Goal: Task Accomplishment & Management: Manage account settings

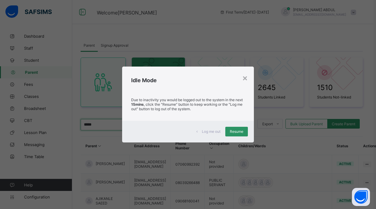
scroll to position [0, 2]
type input "*****"
click at [234, 132] on span "Resume" at bounding box center [237, 131] width 14 height 5
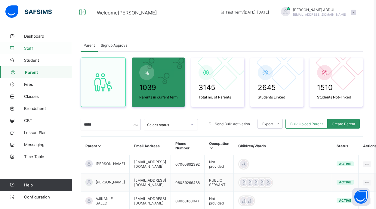
click at [32, 50] on span "Staff" at bounding box center [48, 48] width 48 height 5
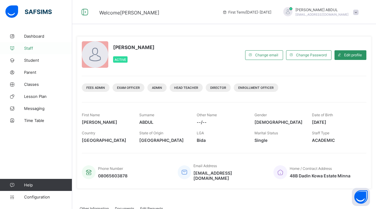
click at [33, 49] on span "Staff" at bounding box center [48, 48] width 48 height 5
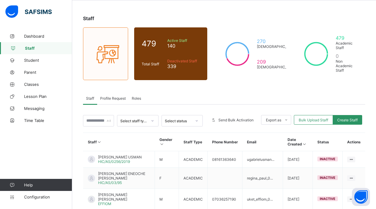
scroll to position [24, 0]
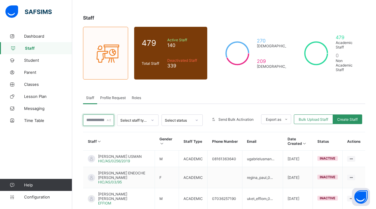
click at [100, 121] on input "text" at bounding box center [98, 119] width 31 height 11
type input "*"
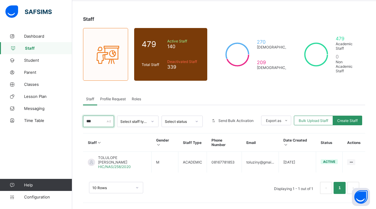
scroll to position [23, 0]
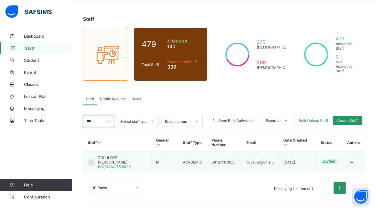
type input "***"
click at [106, 162] on span "TOLULOPE DANIEL FOLORUNSO" at bounding box center [122, 159] width 49 height 9
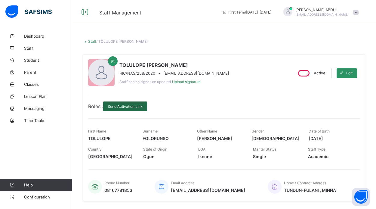
click at [139, 108] on span "Send Activation Link" at bounding box center [125, 106] width 35 height 5
click at [25, 47] on span "Staff" at bounding box center [48, 48] width 48 height 5
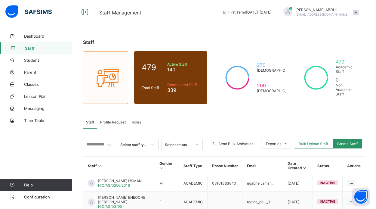
click at [116, 120] on span "Profile Request" at bounding box center [113, 122] width 26 height 5
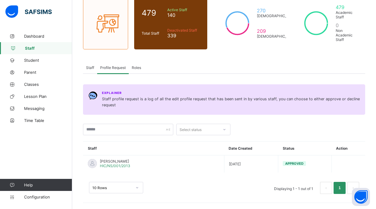
scroll to position [54, 0]
click at [137, 68] on span "Roles" at bounding box center [136, 67] width 9 height 5
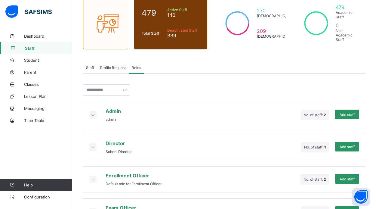
click at [116, 72] on div "Profile Request" at bounding box center [113, 67] width 32 height 12
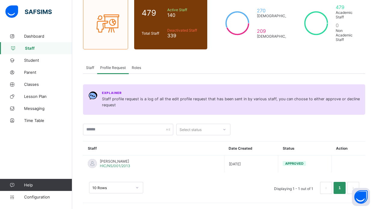
click at [92, 67] on span "Staff" at bounding box center [90, 67] width 8 height 5
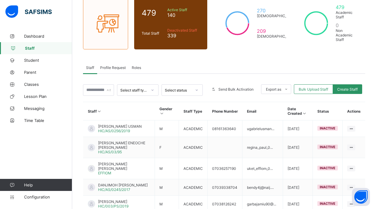
click at [106, 71] on div "Profile Request" at bounding box center [113, 67] width 32 height 12
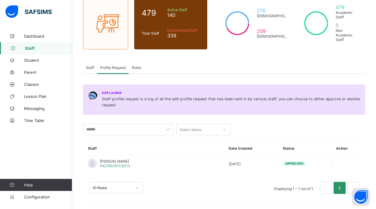
click at [35, 47] on span "Staff" at bounding box center [48, 48] width 47 height 5
click at [91, 66] on span "Staff" at bounding box center [90, 67] width 8 height 5
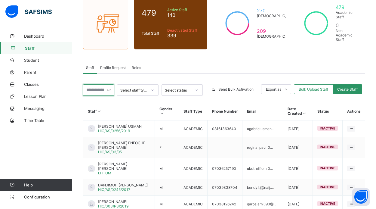
click at [101, 89] on input "text" at bounding box center [98, 89] width 31 height 11
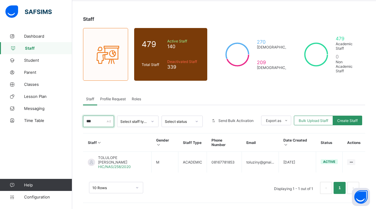
scroll to position [23, 0]
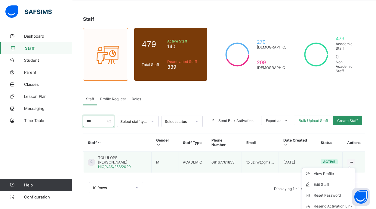
type input "***"
click at [350, 168] on ul "View Profile Edit Staff Reset Password Resend Activation Link Change Email Dele…" at bounding box center [328, 201] width 53 height 66
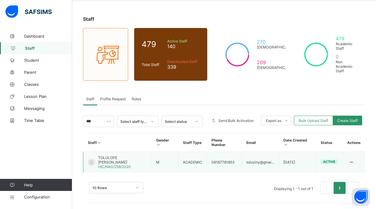
click at [118, 159] on span "TOLULOPE DANIEL FOLORUNSO" at bounding box center [122, 159] width 49 height 9
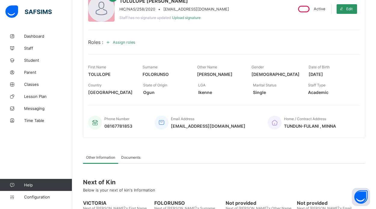
scroll to position [63, 0]
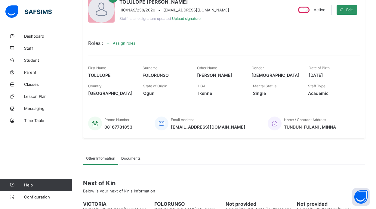
click at [128, 45] on span "Assign roles" at bounding box center [124, 43] width 23 height 5
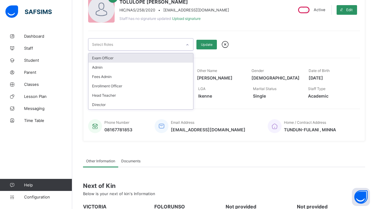
click at [180, 45] on div "Select Roles" at bounding box center [134, 45] width 93 height 12
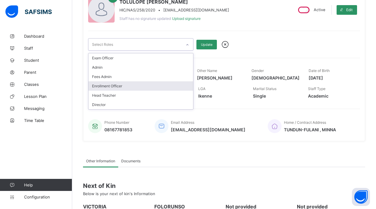
click at [123, 87] on div "Enrollment Officer" at bounding box center [140, 85] width 105 height 9
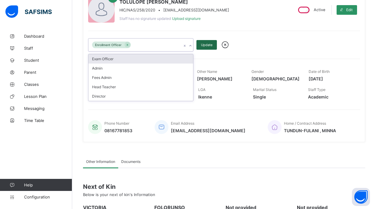
click at [208, 43] on span "Update" at bounding box center [206, 45] width 11 height 4
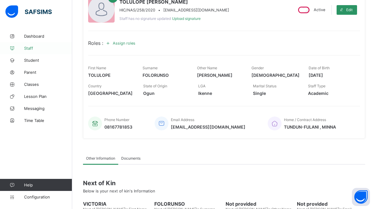
click at [35, 48] on span "Staff" at bounding box center [48, 48] width 48 height 5
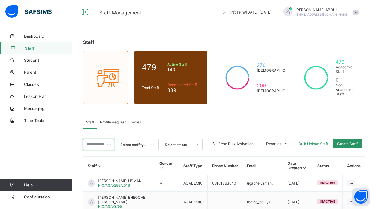
click at [106, 144] on input "text" at bounding box center [98, 144] width 31 height 11
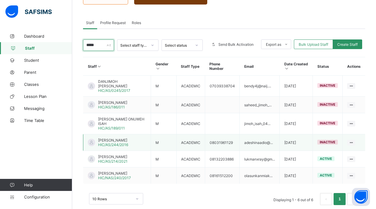
scroll to position [102, 0]
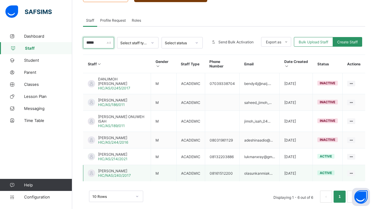
type input "*****"
click at [119, 172] on span "ABDULAKEEM JIMOH" at bounding box center [114, 170] width 33 height 5
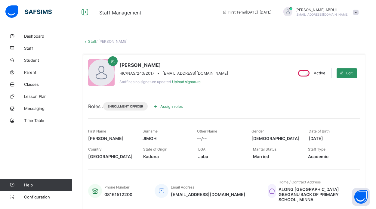
click at [172, 106] on span "Assign roles" at bounding box center [171, 106] width 23 height 5
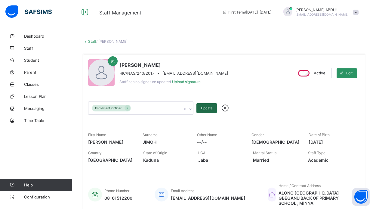
click at [206, 107] on span "Update" at bounding box center [206, 108] width 11 height 4
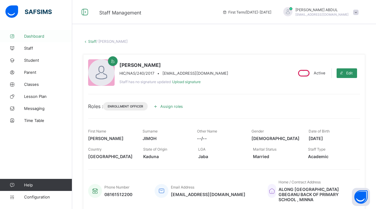
click at [31, 36] on span "Dashboard" at bounding box center [48, 36] width 48 height 5
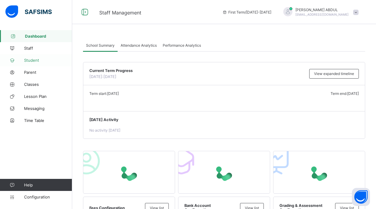
click at [36, 60] on span "Student" at bounding box center [48, 60] width 48 height 5
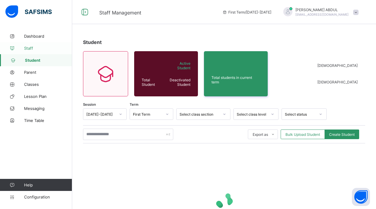
click at [33, 53] on link "Staff" at bounding box center [36, 48] width 72 height 12
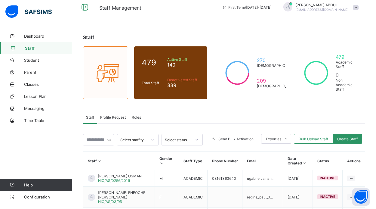
scroll to position [5, 0]
click at [137, 117] on span "Roles" at bounding box center [136, 117] width 9 height 5
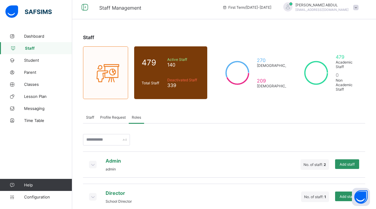
click at [117, 119] on div "Profile Request" at bounding box center [113, 117] width 32 height 12
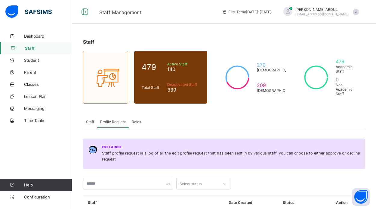
scroll to position [0, 0]
click at [33, 63] on link "Student" at bounding box center [36, 60] width 72 height 12
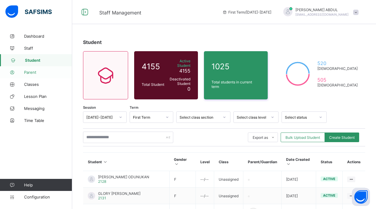
click at [35, 71] on span "Parent" at bounding box center [48, 72] width 48 height 5
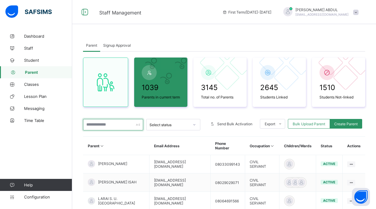
click at [123, 129] on input "text" at bounding box center [113, 124] width 60 height 11
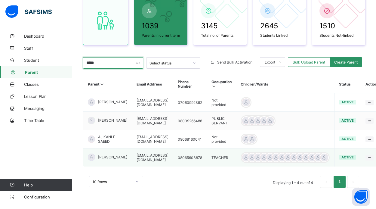
scroll to position [72, 19]
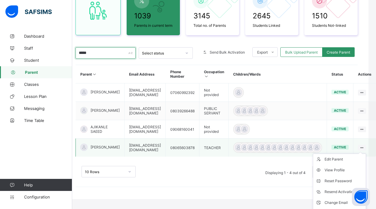
type input "*****"
click at [364, 159] on ul "Edit Parent View Profile Reset Password Resend Activation Link Change Email Lin…" at bounding box center [339, 191] width 53 height 76
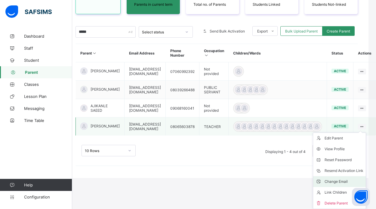
scroll to position [103, 19]
click at [344, 182] on div "Change Email" at bounding box center [344, 181] width 39 height 6
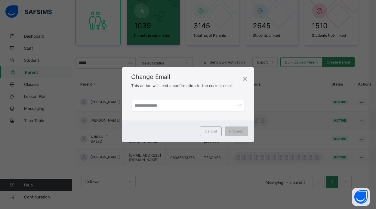
scroll to position [72, 19]
click at [153, 103] on input "text" at bounding box center [188, 105] width 114 height 11
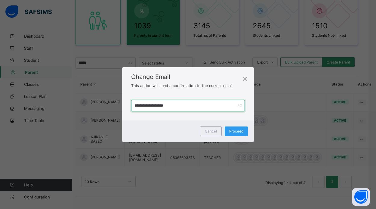
type input "**********"
click at [241, 130] on span "Proceed" at bounding box center [236, 131] width 14 height 5
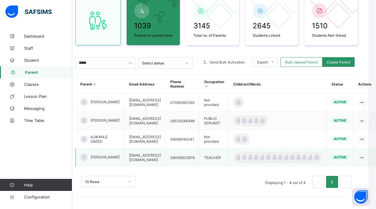
click at [135, 159] on td "[EMAIL_ADDRESS][DOMAIN_NAME]" at bounding box center [145, 157] width 41 height 18
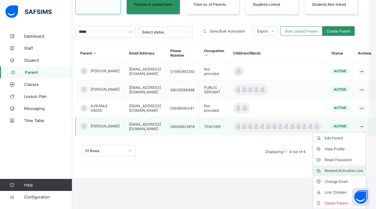
scroll to position [103, 19]
click at [349, 182] on div "Change Email" at bounding box center [344, 181] width 39 height 6
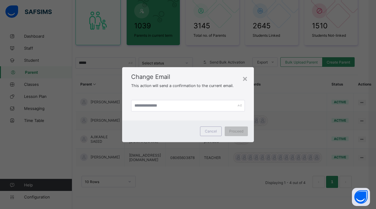
scroll to position [72, 19]
click at [199, 106] on input "text" at bounding box center [188, 105] width 114 height 11
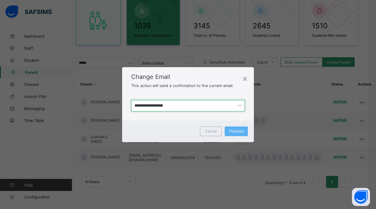
click at [157, 107] on input "**********" at bounding box center [188, 105] width 114 height 11
click at [181, 109] on input "**********" at bounding box center [188, 105] width 114 height 11
type input "**********"
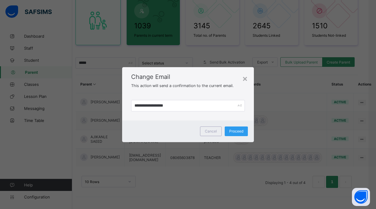
click at [234, 130] on span "Proceed" at bounding box center [236, 131] width 14 height 5
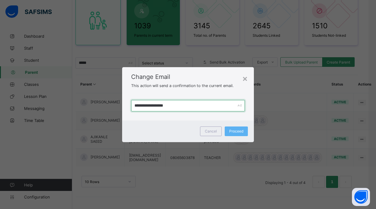
click at [189, 105] on input "**********" at bounding box center [188, 105] width 114 height 11
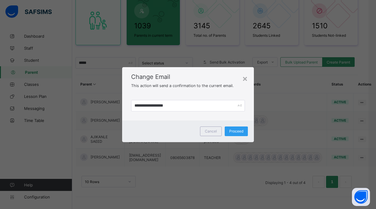
click at [231, 129] on div "Proceed" at bounding box center [236, 131] width 23 height 10
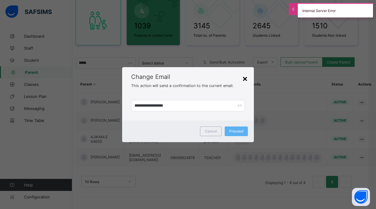
click at [245, 79] on div "×" at bounding box center [245, 78] width 6 height 10
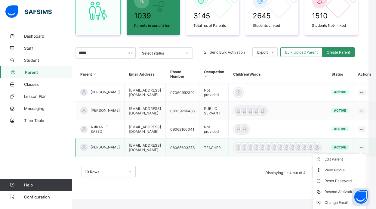
click at [364, 157] on ul "Edit Parent View Profile Reset Password Resend Activation Link Change Email Lin…" at bounding box center [339, 191] width 53 height 76
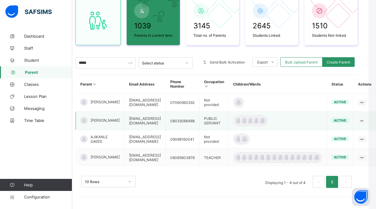
scroll to position [72, 21]
click at [166, 156] on td "08065603878" at bounding box center [183, 157] width 34 height 18
click at [91, 156] on span "[PERSON_NAME]" at bounding box center [105, 157] width 29 height 5
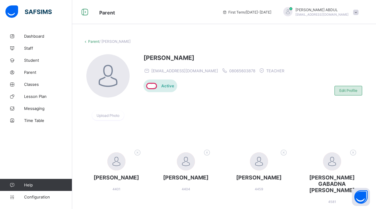
click at [358, 90] on div "Edit Profile" at bounding box center [349, 91] width 28 height 10
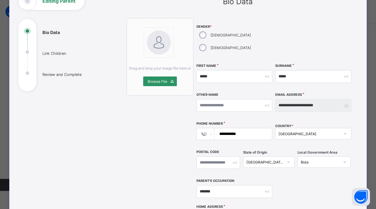
scroll to position [38, 0]
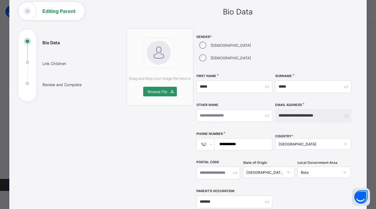
click at [343, 109] on div "**********" at bounding box center [313, 115] width 76 height 13
click at [309, 109] on input "**********" at bounding box center [313, 115] width 76 height 13
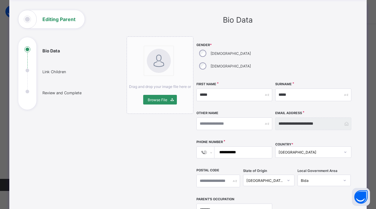
scroll to position [33, 0]
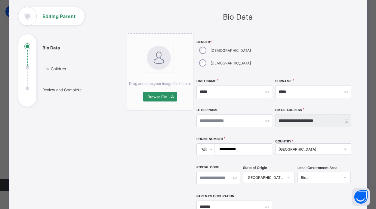
click at [327, 114] on input "**********" at bounding box center [313, 120] width 76 height 13
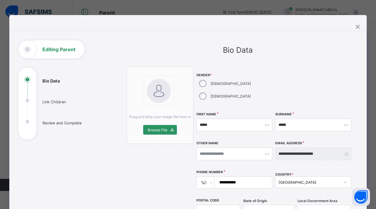
scroll to position [0, 0]
click at [356, 28] on div "×" at bounding box center [358, 26] width 6 height 10
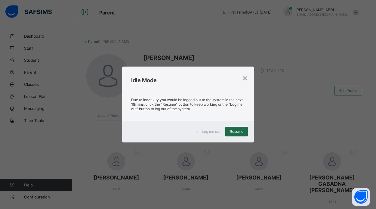
click at [235, 133] on span "Resume" at bounding box center [237, 131] width 14 height 5
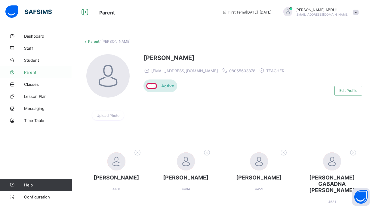
click at [29, 73] on span "Parent" at bounding box center [48, 72] width 48 height 5
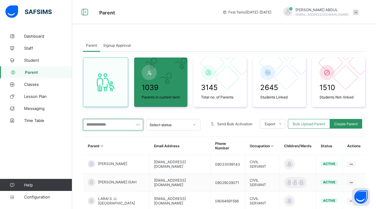
click at [112, 128] on input "text" at bounding box center [113, 124] width 60 height 11
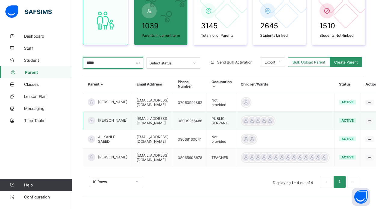
scroll to position [72, 0]
type input "*****"
click at [164, 158] on td "[EMAIL_ADDRESS][DOMAIN_NAME]" at bounding box center [152, 157] width 41 height 18
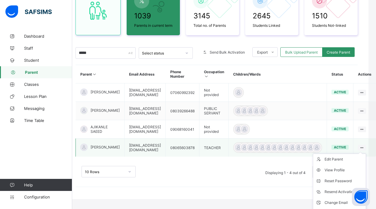
click at [366, 158] on ul "Edit Parent View Profile Reset Password Resend Activation Link Change Email Lin…" at bounding box center [339, 191] width 53 height 76
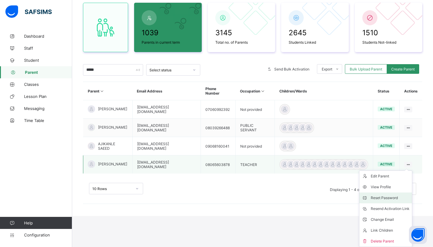
scroll to position [55, 0]
click at [376, 208] on div "Change Email" at bounding box center [390, 219] width 39 height 6
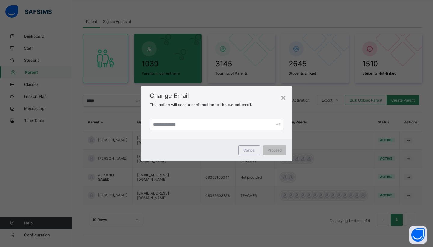
scroll to position [24, 0]
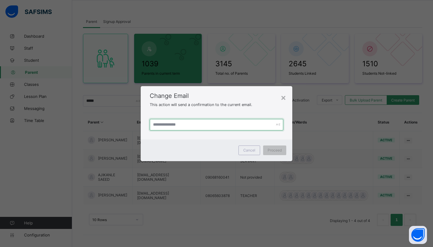
click at [184, 127] on input "text" at bounding box center [217, 124] width 134 height 11
click at [184, 127] on input "*****" at bounding box center [217, 124] width 134 height 11
type input "**********"
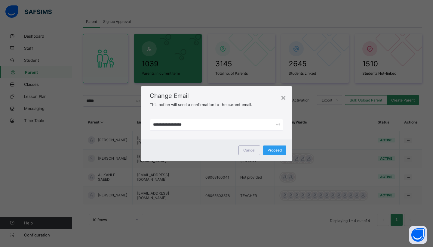
click at [279, 151] on span "Proceed" at bounding box center [275, 150] width 14 height 5
click at [284, 96] on div "×" at bounding box center [284, 97] width 6 height 10
